Goal: Task Accomplishment & Management: Use online tool/utility

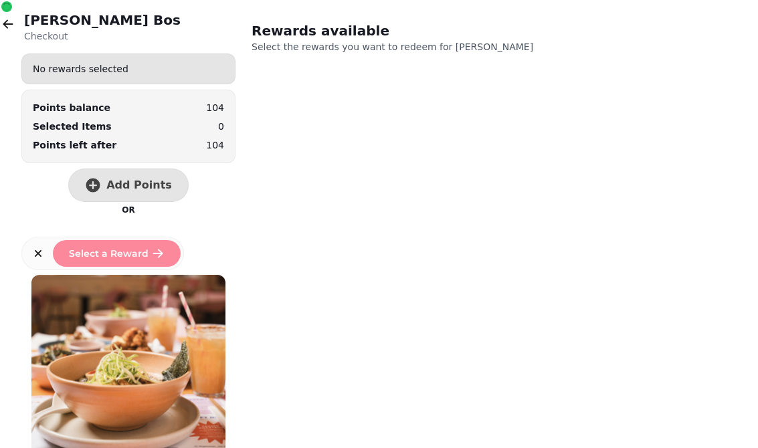
click at [7, 32] on button "button" at bounding box center [8, 24] width 27 height 27
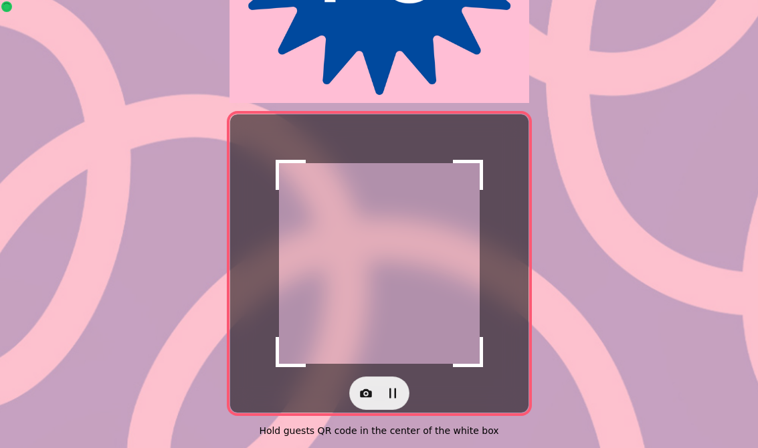
scroll to position [253, 0]
click at [370, 386] on icon "button" at bounding box center [365, 392] width 13 height 13
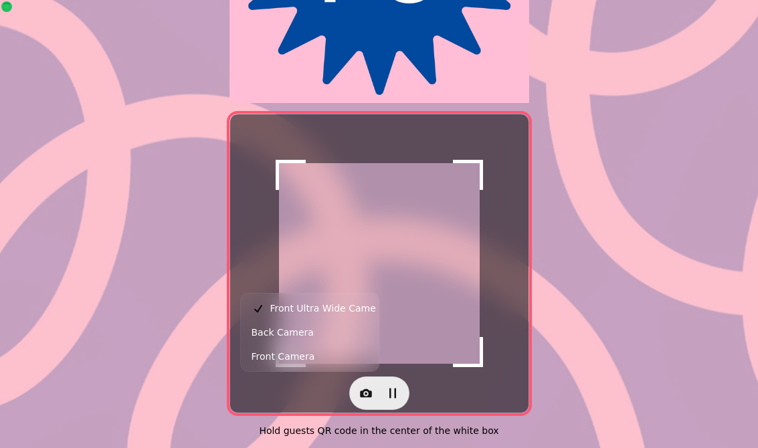
click at [344, 329] on button "Back Camera" at bounding box center [309, 332] width 132 height 24
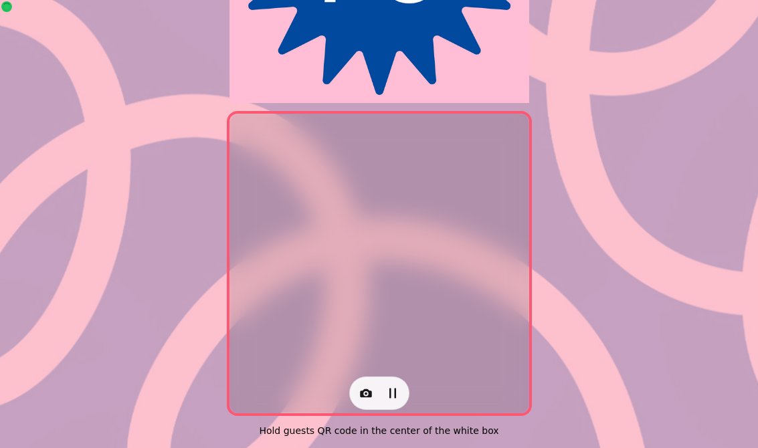
click at [365, 389] on icon "button" at bounding box center [366, 393] width 12 height 9
click at [321, 333] on span "Back Camera" at bounding box center [301, 332] width 62 height 16
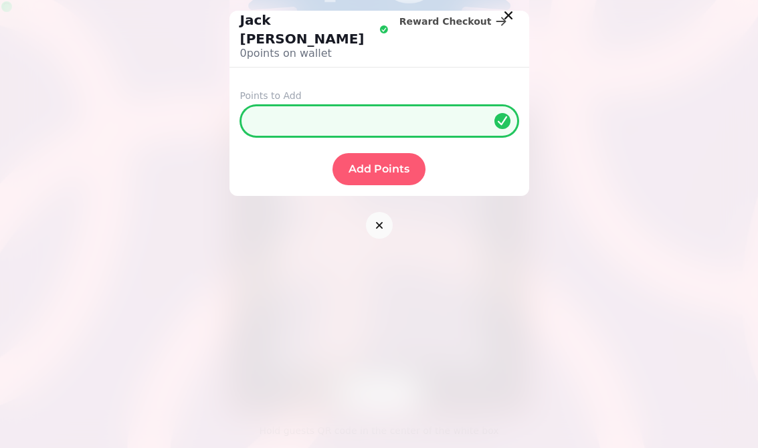
click at [307, 105] on input "*" at bounding box center [379, 121] width 278 height 32
type input "**"
click at [380, 164] on span "Add Points" at bounding box center [378, 169] width 61 height 11
